Goal: Task Accomplishment & Management: Complete application form

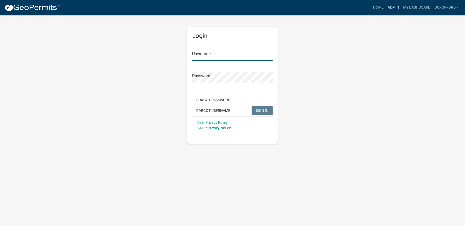
type input "dcrofford"
click at [394, 4] on link "Admin" at bounding box center [394, 8] width 16 height 10
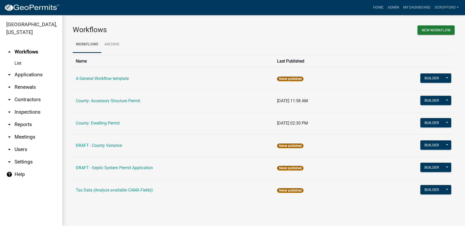
click at [34, 75] on link "arrow_drop_down Applications" at bounding box center [31, 75] width 62 height 12
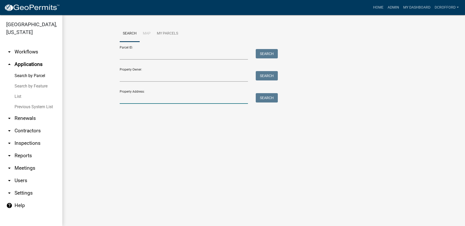
drag, startPoint x: 163, startPoint y: 102, endPoint x: 155, endPoint y: 82, distance: 21.5
click at [163, 102] on input "Property Address:" at bounding box center [184, 98] width 129 height 11
type input "1965"
click at [275, 96] on button "Search" at bounding box center [267, 97] width 22 height 9
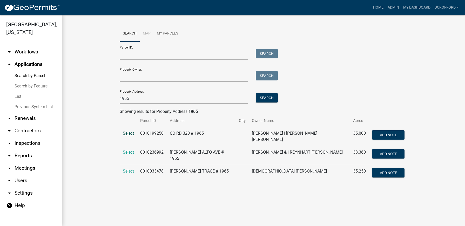
click at [127, 134] on span "Select" at bounding box center [128, 133] width 11 height 5
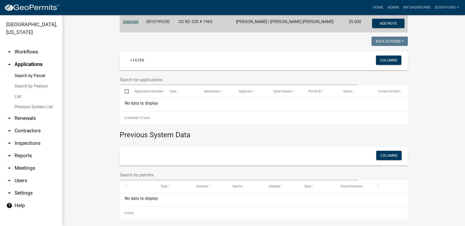
scroll to position [115, 0]
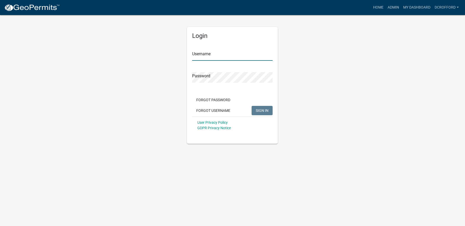
type input "dcrofford"
click at [263, 107] on button "SIGN IN" at bounding box center [262, 110] width 21 height 9
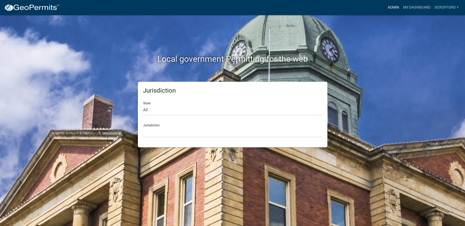
click at [389, 7] on link "Admin" at bounding box center [394, 8] width 16 height 10
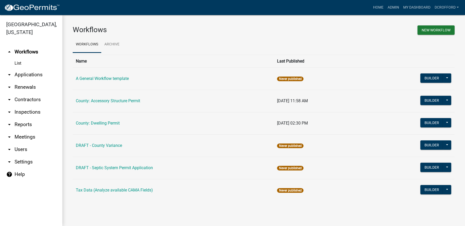
click at [26, 73] on link "arrow_drop_down Applications" at bounding box center [31, 75] width 62 height 12
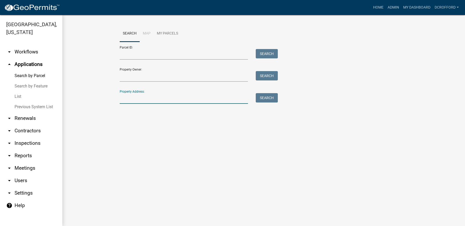
click at [134, 102] on input "Property Address:" at bounding box center [184, 98] width 129 height 11
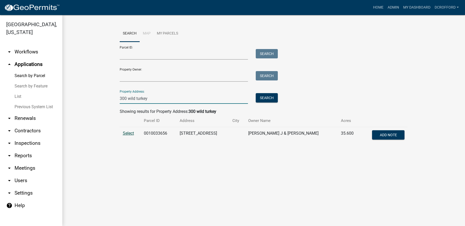
type input "300 wild turkey"
click at [125, 133] on span "Select" at bounding box center [128, 133] width 11 height 5
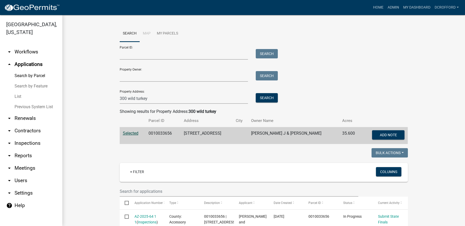
scroll to position [130, 0]
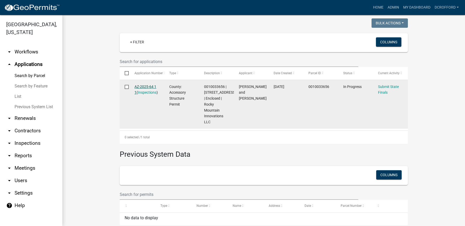
click at [142, 86] on link "AZ-2025-64 1 1" at bounding box center [146, 90] width 22 height 10
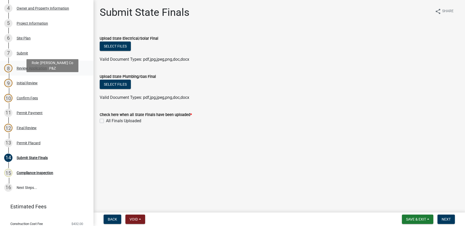
scroll to position [156, 0]
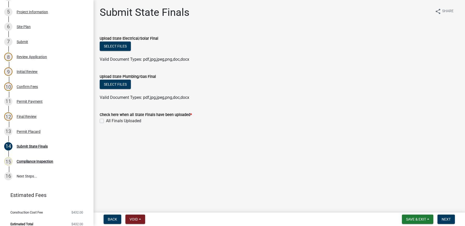
click at [219, 167] on main "Submit State Finals share Share Upload State Electrical/Solar Final Select file…" at bounding box center [279, 105] width 372 height 211
click at [33, 131] on div "Permit Placard" at bounding box center [29, 132] width 24 height 4
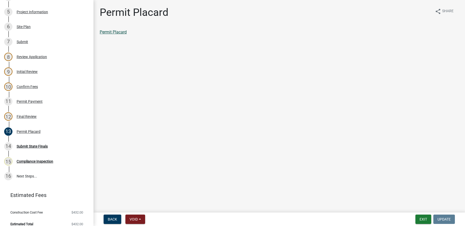
click at [120, 31] on link "Permit Placard" at bounding box center [113, 32] width 27 height 5
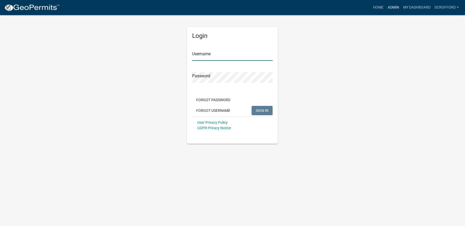
type input "dcrofford"
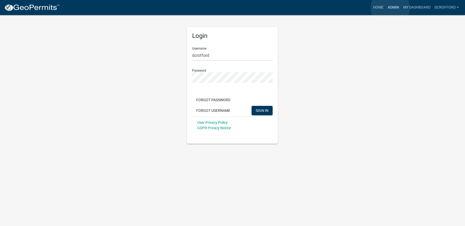
click at [390, 8] on link "Admin" at bounding box center [394, 8] width 16 height 10
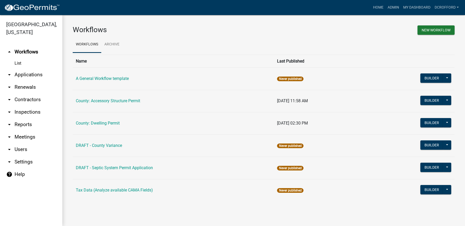
click at [27, 73] on link "arrow_drop_down Applications" at bounding box center [31, 75] width 62 height 12
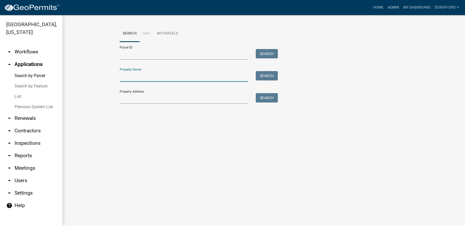
click at [152, 76] on input "Property Owner:" at bounding box center [184, 76] width 129 height 11
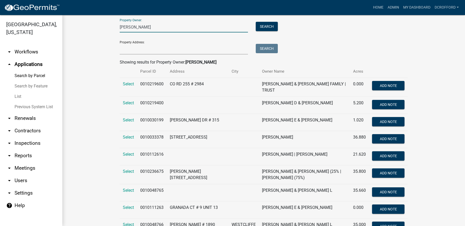
scroll to position [90, 0]
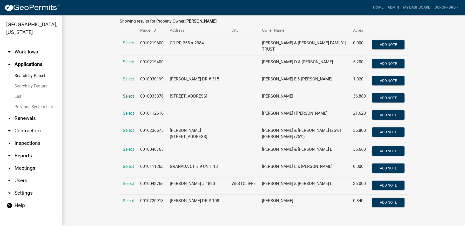
type input "[PERSON_NAME]"
click at [127, 95] on span "Select" at bounding box center [128, 96] width 11 height 5
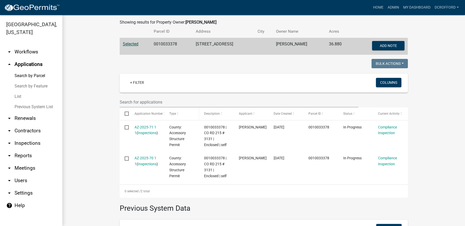
scroll to position [90, 0]
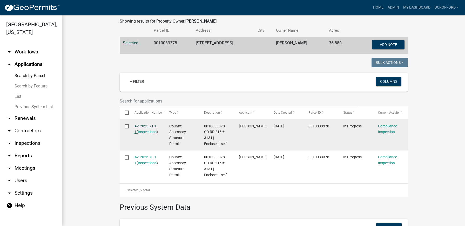
click at [148, 125] on link "AZ-2025-71 1 1" at bounding box center [146, 129] width 22 height 10
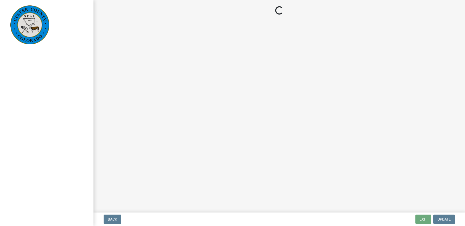
select select "cd09b013-b94f-4524-a046-a3f04ce1867e"
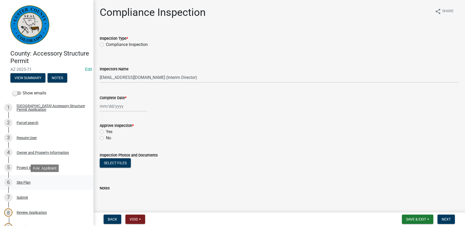
click at [19, 185] on div "6 Site Plan" at bounding box center [44, 182] width 81 height 8
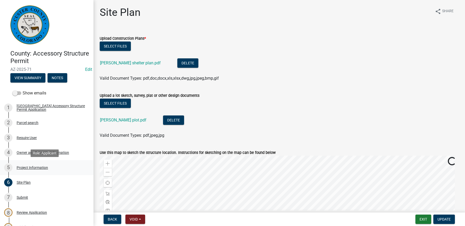
click at [23, 165] on div "5 Project Information" at bounding box center [44, 168] width 81 height 8
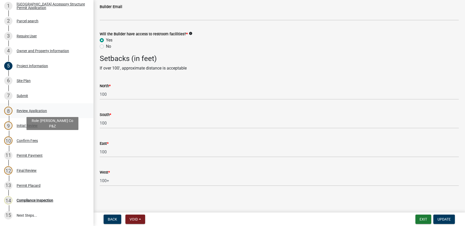
scroll to position [104, 0]
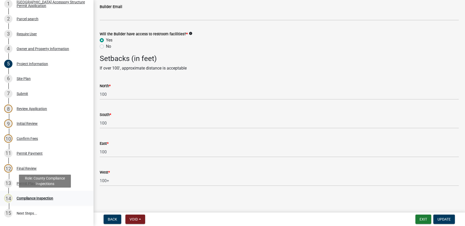
click at [27, 198] on div "Compliance Inspection" at bounding box center [35, 199] width 37 height 4
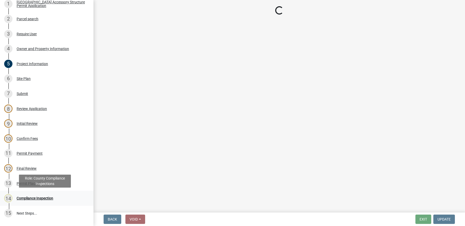
scroll to position [0, 0]
select select "cd09b013-b94f-4524-a046-a3f04ce1867e"
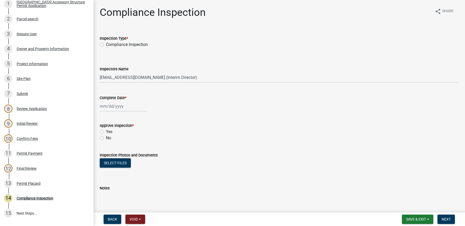
click at [106, 45] on label "Compliance Inspection" at bounding box center [127, 45] width 42 height 6
click at [106, 45] on input "Compliance Inspection" at bounding box center [107, 43] width 3 height 3
radio input "true"
click at [206, 78] on select "Select Item... PropTaxAppraiser ([PERSON_NAME]) dcrofford ([PERSON_NAME] ) [EMA…" at bounding box center [279, 77] width 359 height 11
select select "ad2da71c-f2df-4f3d-bf36-3a08c287afed"
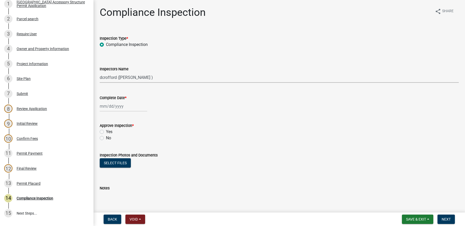
click at [100, 72] on select "Select Item... PropTaxAppraiser ([PERSON_NAME]) dcrofford ([PERSON_NAME] ) [EMA…" at bounding box center [279, 77] width 359 height 11
click at [128, 110] on div at bounding box center [124, 106] width 48 height 11
select select "9"
select select "2025"
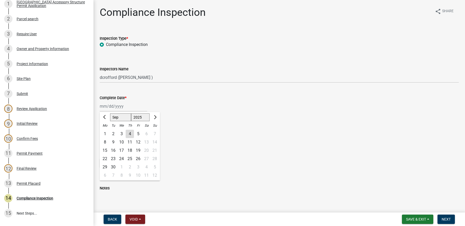
click at [130, 132] on div "4" at bounding box center [130, 134] width 8 height 8
type input "[DATE]"
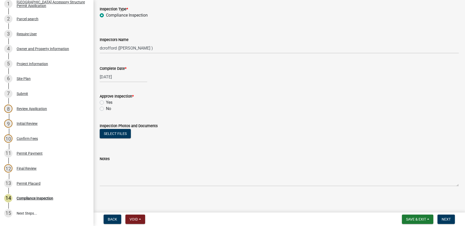
scroll to position [30, 0]
click at [106, 102] on label "Yes" at bounding box center [109, 102] width 6 height 6
click at [106, 102] on input "Yes" at bounding box center [107, 100] width 3 height 3
radio input "true"
click at [120, 135] on button "Select files" at bounding box center [115, 133] width 31 height 9
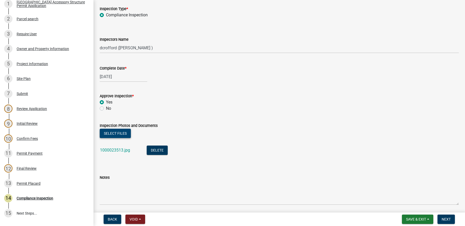
click at [114, 135] on button "Select files" at bounding box center [115, 133] width 31 height 9
click at [114, 127] on label "Inspection Photos and Documents" at bounding box center [129, 126] width 58 height 4
click at [114, 132] on button "Select files" at bounding box center [115, 133] width 31 height 9
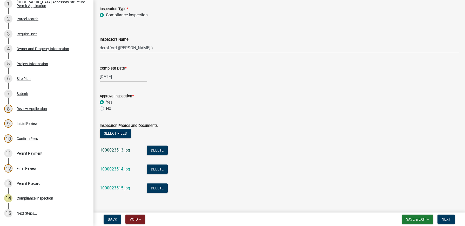
click at [118, 149] on link "1000023513.jpg" at bounding box center [115, 150] width 30 height 5
click at [116, 168] on link "1000023514.jpg" at bounding box center [115, 169] width 30 height 5
click at [115, 186] on link "1000023515.jpg" at bounding box center [115, 188] width 30 height 5
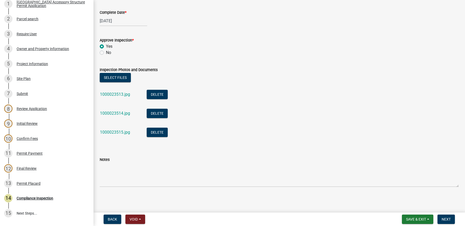
scroll to position [86, 0]
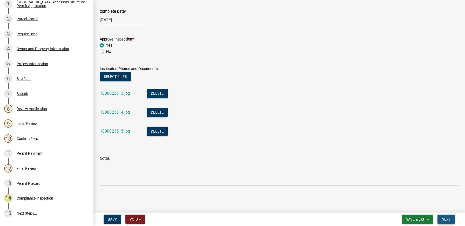
click at [451, 218] on span "Next" at bounding box center [446, 219] width 9 height 4
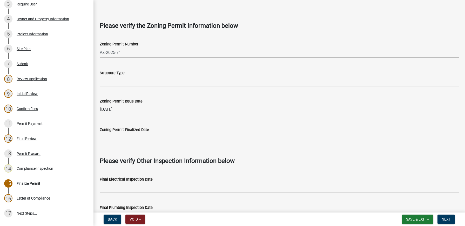
scroll to position [312, 0]
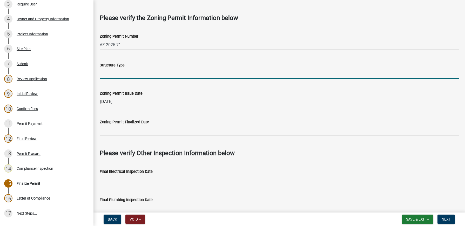
click at [161, 72] on input "Structure Type" at bounding box center [279, 73] width 359 height 11
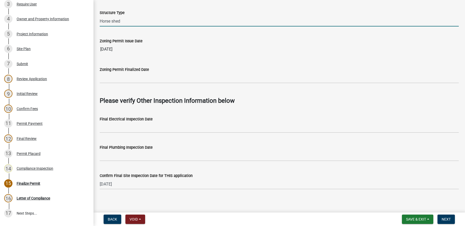
scroll to position [368, 0]
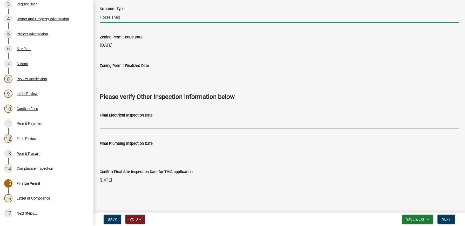
type input "Horse shed"
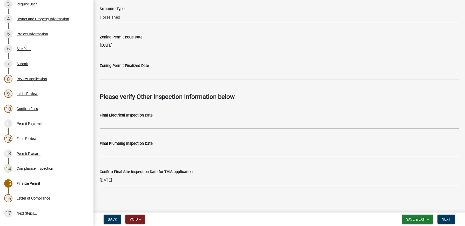
click at [143, 73] on input "Zoning Permit Finalized Date" at bounding box center [279, 74] width 359 height 11
type input "[DATE]"
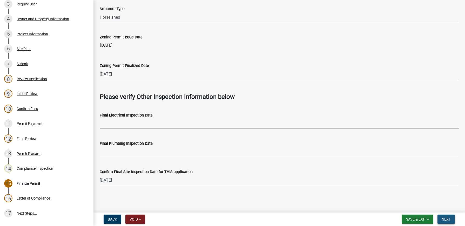
click at [450, 220] on span "Next" at bounding box center [446, 219] width 9 height 4
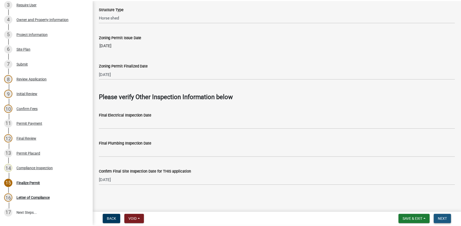
scroll to position [0, 0]
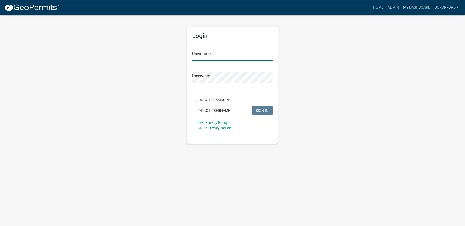
type input "dcrofford"
click at [264, 110] on span "SIGN IN" at bounding box center [262, 110] width 13 height 4
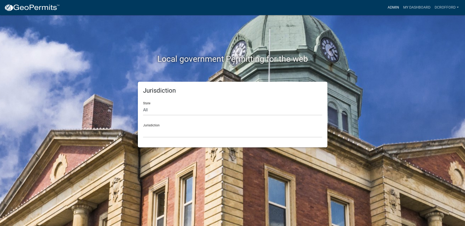
click at [394, 5] on link "Admin" at bounding box center [394, 8] width 16 height 10
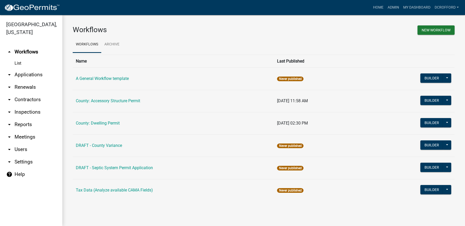
click at [28, 75] on link "arrow_drop_down Applications" at bounding box center [31, 75] width 62 height 12
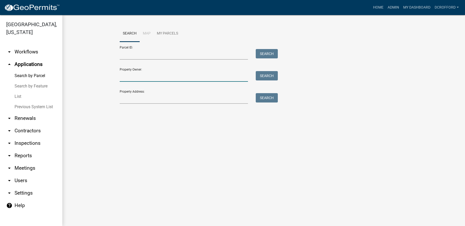
click at [162, 79] on input "Property Owner:" at bounding box center [184, 76] width 129 height 11
type input "[PERSON_NAME]"
click at [268, 78] on button "Search" at bounding box center [267, 75] width 22 height 9
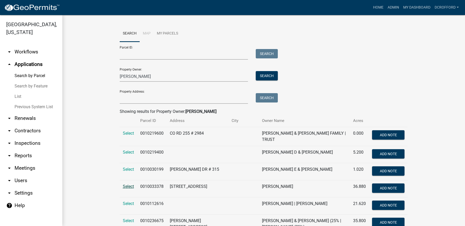
click at [126, 185] on span "Select" at bounding box center [128, 186] width 11 height 5
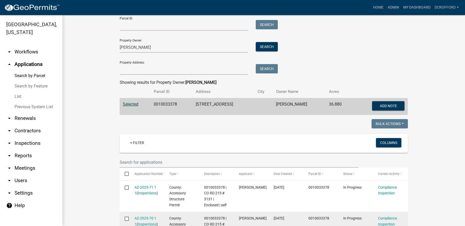
scroll to position [104, 0]
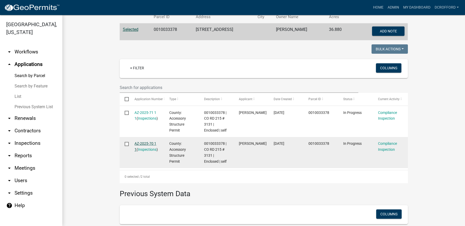
click at [143, 142] on link "AZ-2025-70 1 1" at bounding box center [146, 147] width 22 height 10
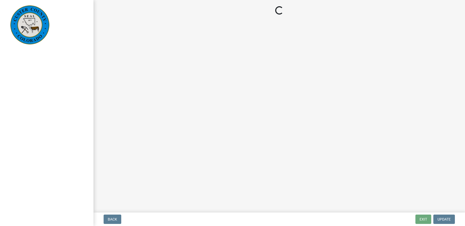
select select "cd09b013-b94f-4524-a046-a3f04ce1867e"
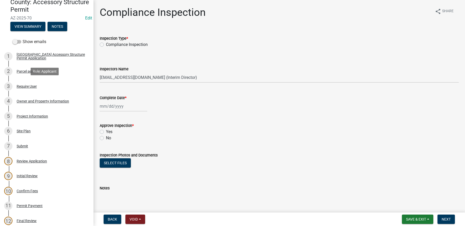
scroll to position [52, 0]
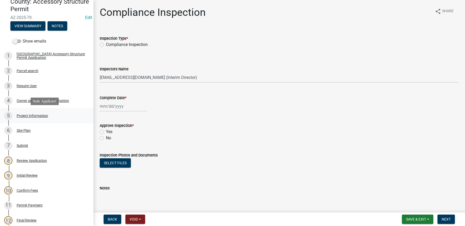
click at [28, 117] on div "Project Information" at bounding box center [32, 116] width 31 height 4
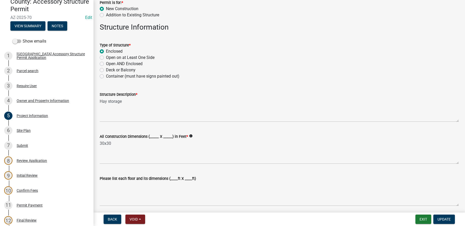
scroll to position [104, 0]
